Goal: Communication & Community: Answer question/provide support

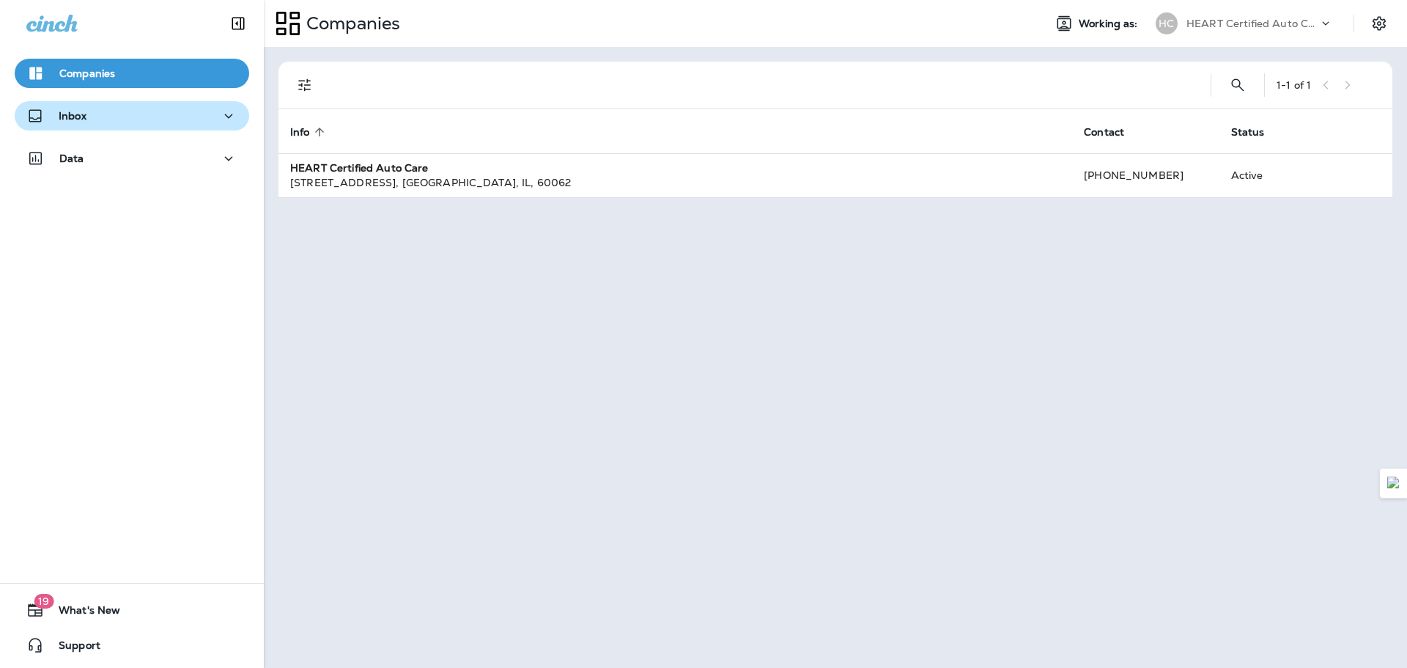
click at [177, 120] on div "Inbox" at bounding box center [131, 116] width 211 height 18
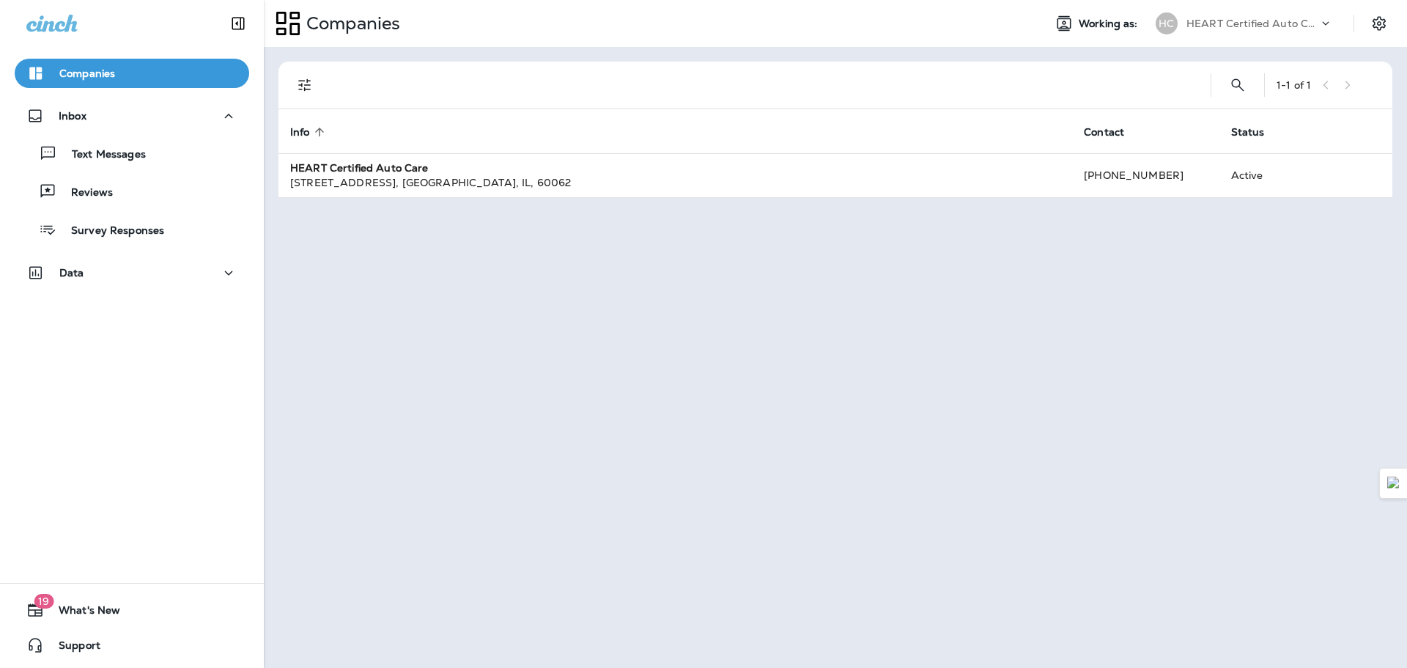
click at [161, 136] on div "Text Messages Reviews Survey Responses" at bounding box center [132, 187] width 235 height 114
click at [161, 155] on div "Text Messages" at bounding box center [132, 153] width 223 height 22
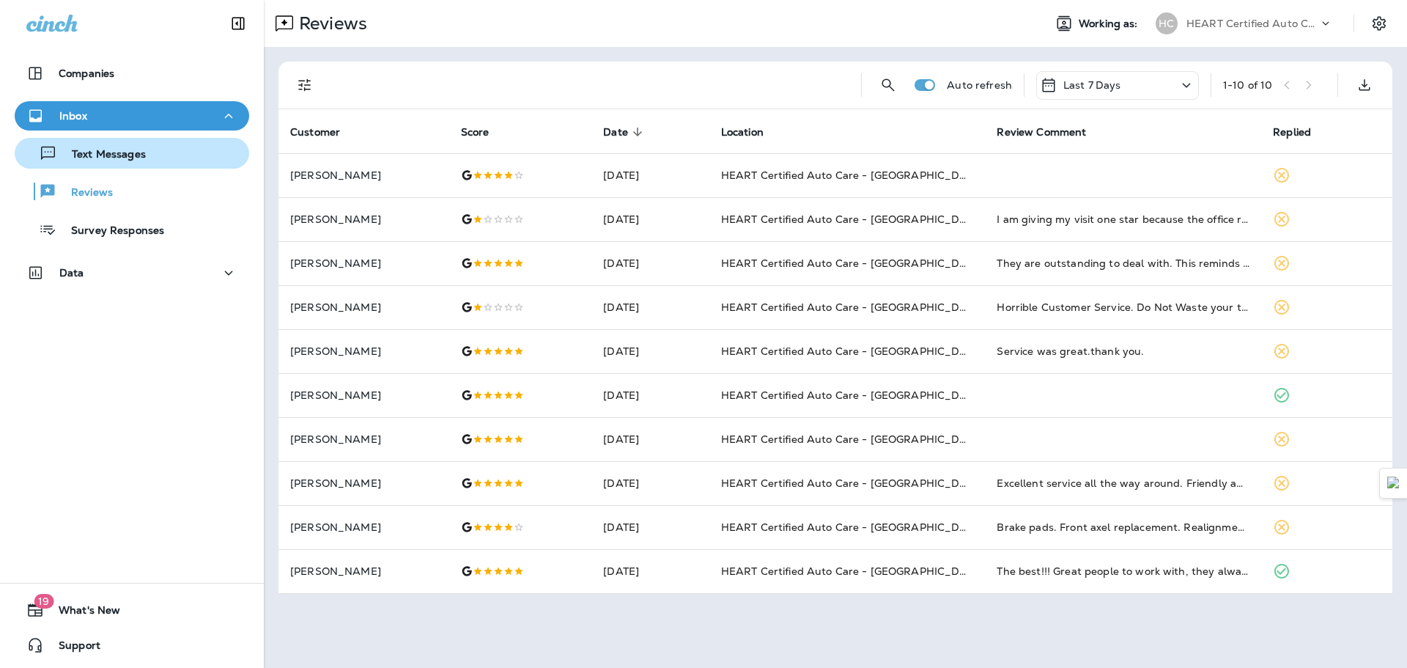
click at [213, 156] on div "Text Messages" at bounding box center [132, 153] width 223 height 22
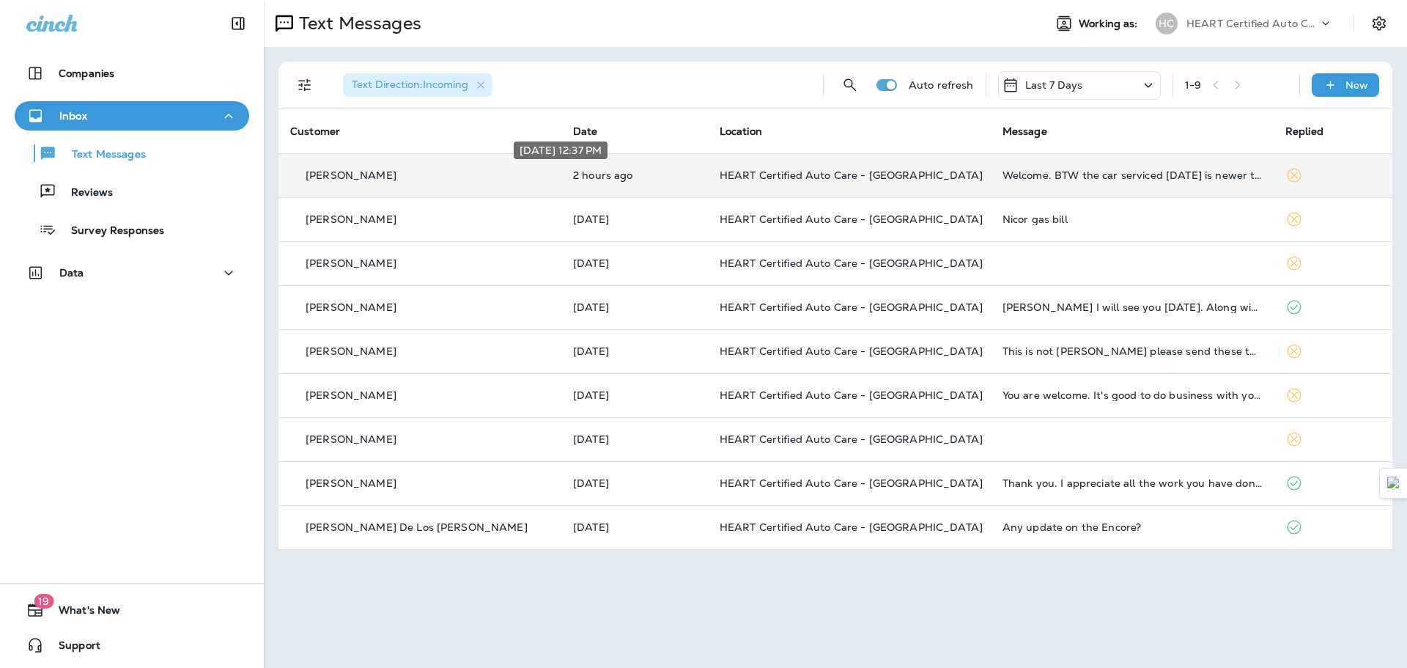
click at [647, 173] on p "2 hours ago" at bounding box center [634, 175] width 123 height 12
